Goal: Transaction & Acquisition: Purchase product/service

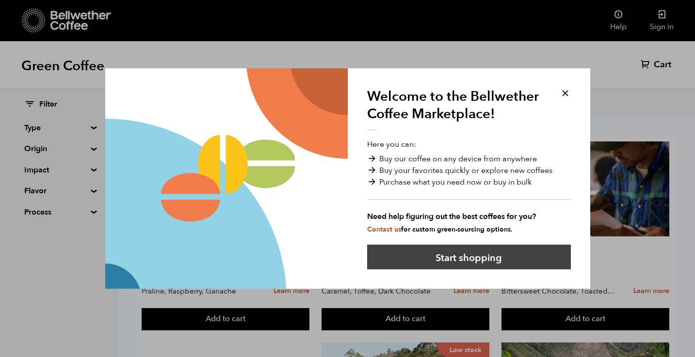
click at [470, 263] on button "Start shopping" at bounding box center [469, 257] width 204 height 25
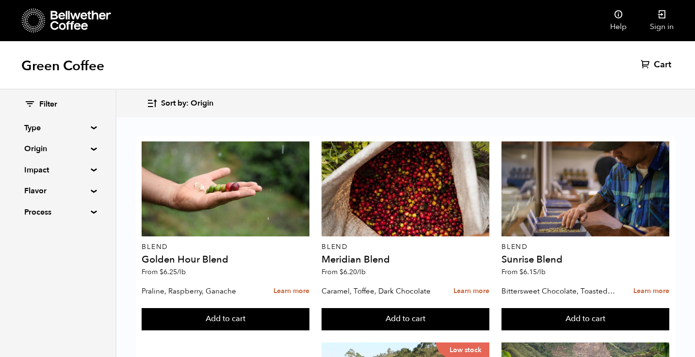
scroll to position [575, 0]
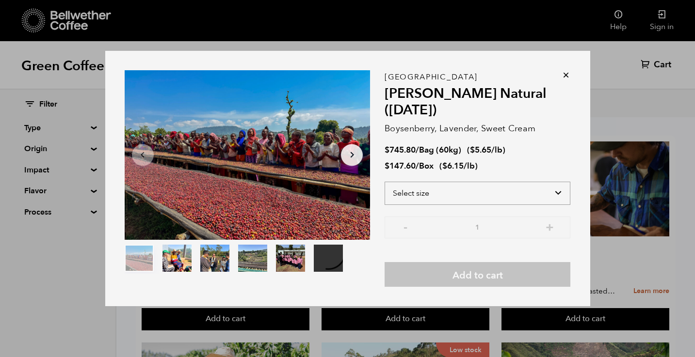
select select "bag-3"
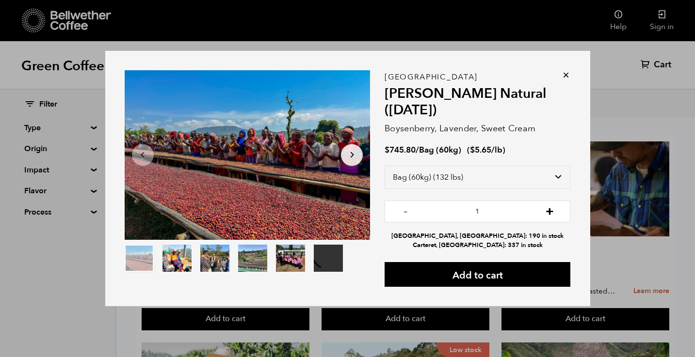
click at [548, 215] on button "+" at bounding box center [550, 211] width 12 height 10
type input "3"
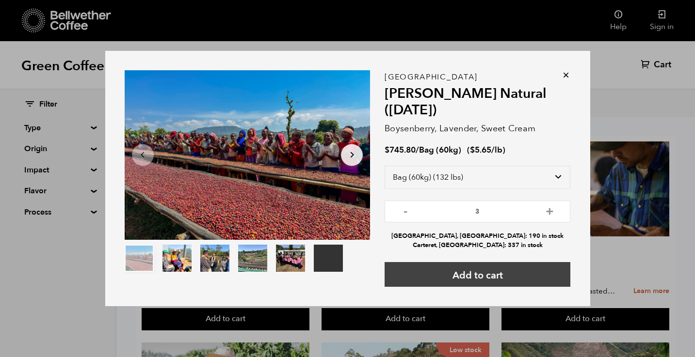
click at [500, 276] on button "Add to cart" at bounding box center [477, 274] width 186 height 25
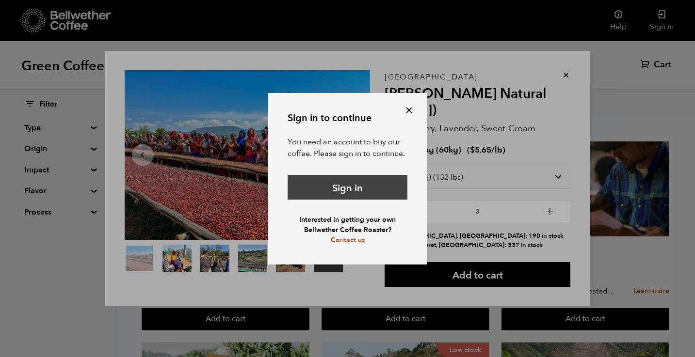
click at [372, 194] on link "Sign in" at bounding box center [348, 187] width 120 height 25
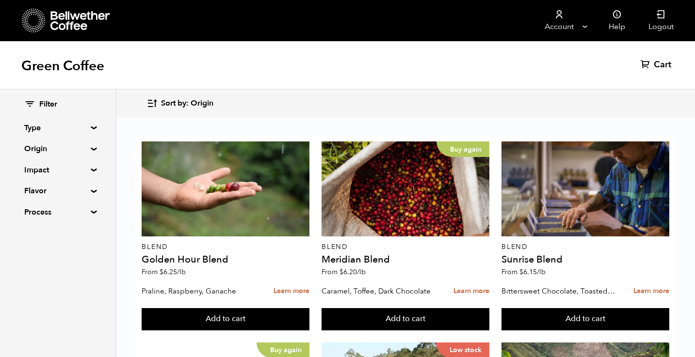
scroll to position [635, 0]
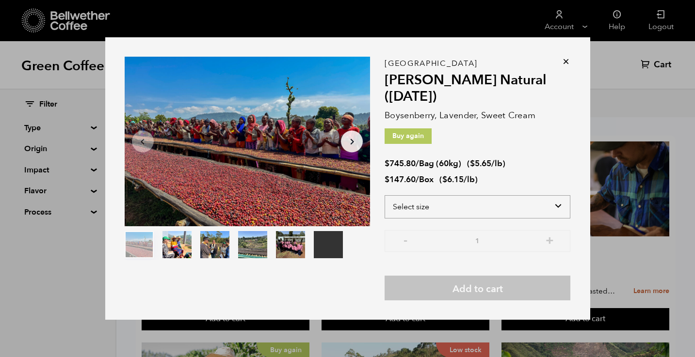
select select "bag-3"
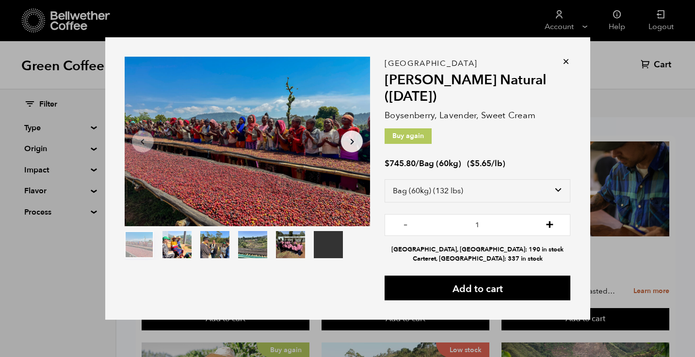
click at [553, 226] on button "+" at bounding box center [550, 224] width 12 height 10
type input "3"
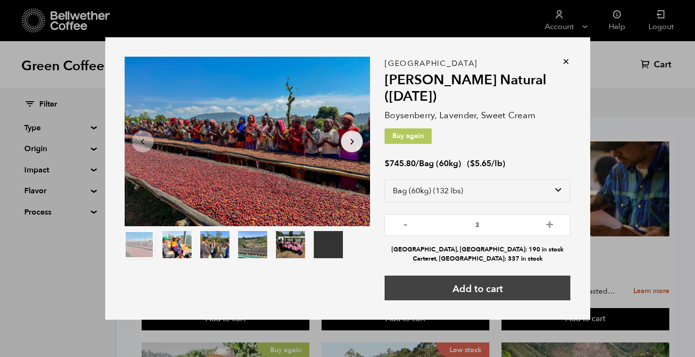
click at [490, 285] on button "Add to cart" at bounding box center [477, 288] width 186 height 25
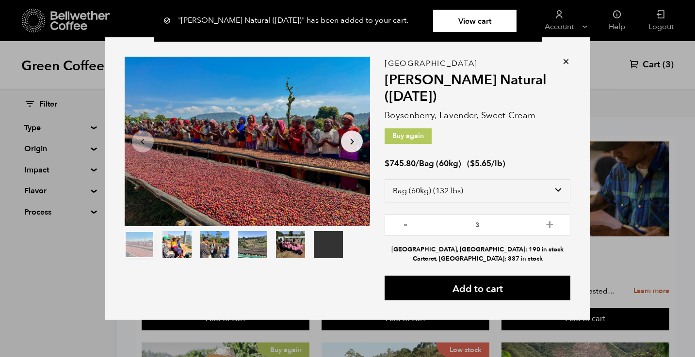
click at [565, 60] on icon at bounding box center [566, 62] width 10 height 10
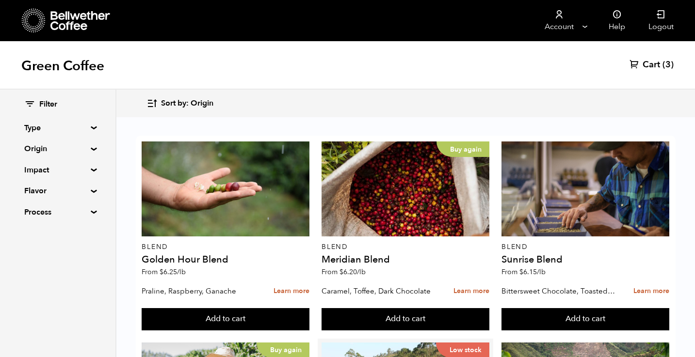
scroll to position [190, 0]
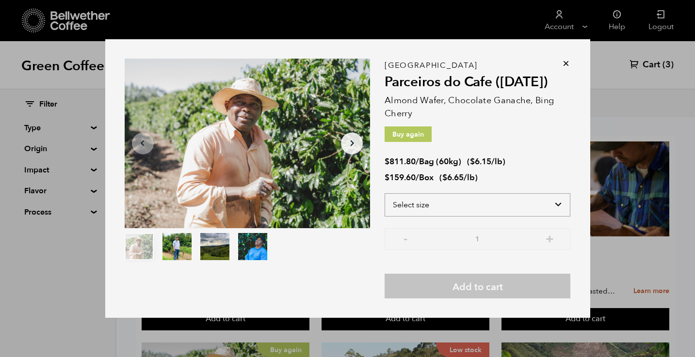
click at [443, 202] on select "Select size Bag (60kg) (132 lbs) Box (24 lbs)" at bounding box center [477, 204] width 186 height 23
select select "bag-3"
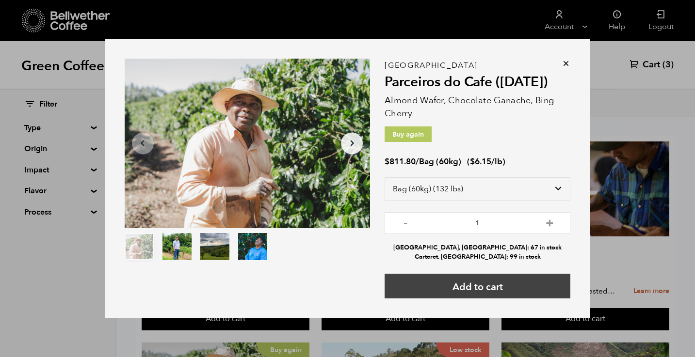
click at [461, 283] on button "Add to cart" at bounding box center [477, 286] width 186 height 25
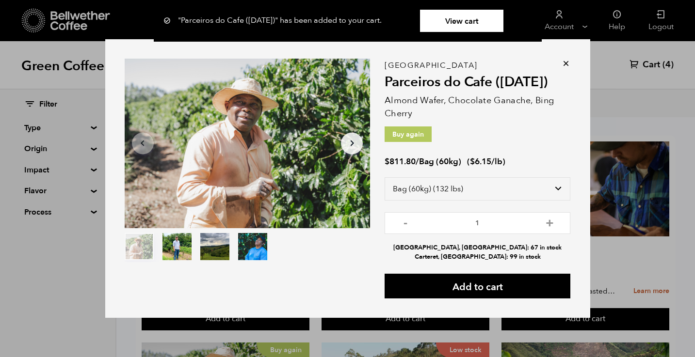
click at [472, 21] on link "View cart" at bounding box center [461, 21] width 83 height 22
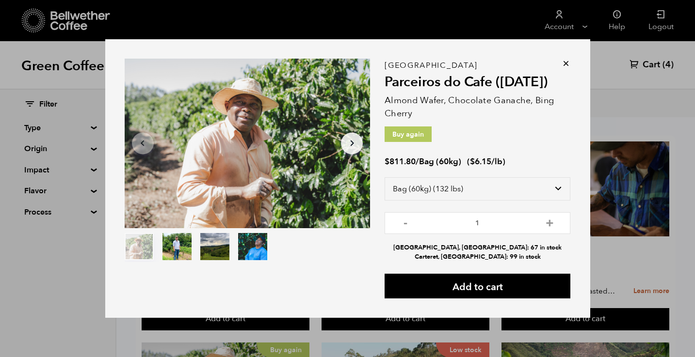
click at [564, 64] on icon at bounding box center [566, 64] width 10 height 10
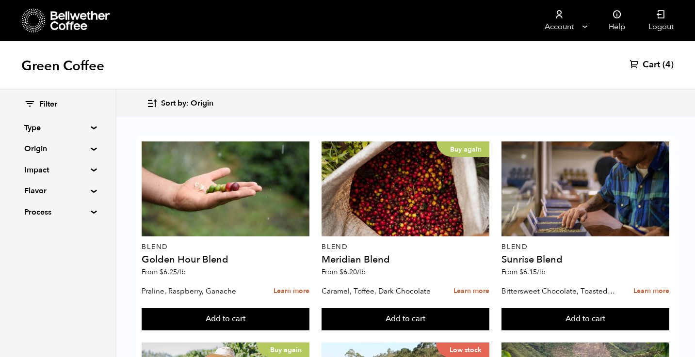
click at [625, 81] on div "Green Coffee Cart (4)" at bounding box center [347, 65] width 695 height 48
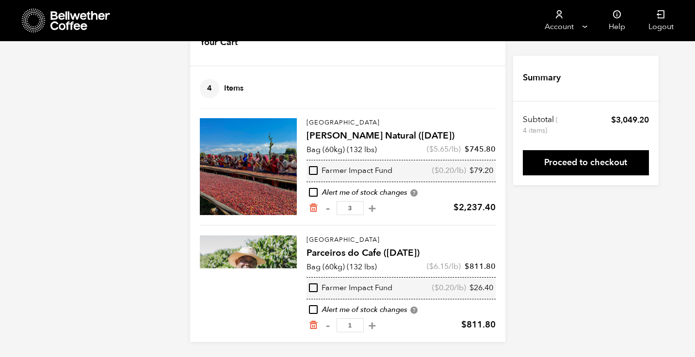
scroll to position [35, 0]
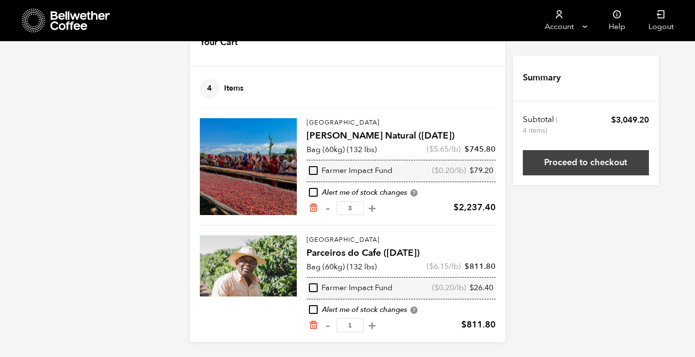
click at [548, 164] on link "Proceed to checkout" at bounding box center [586, 162] width 126 height 25
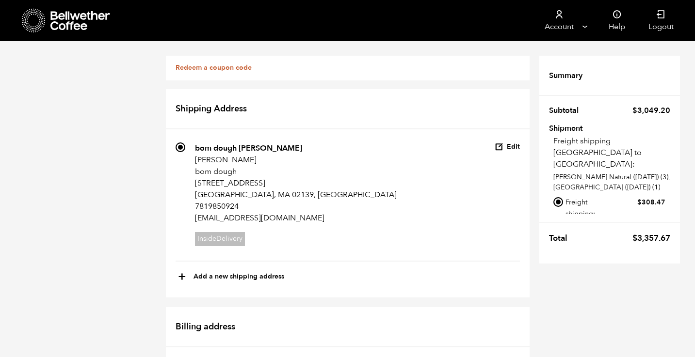
scroll to position [394, 0]
radio input "true"
